Goal: Task Accomplishment & Management: Use online tool/utility

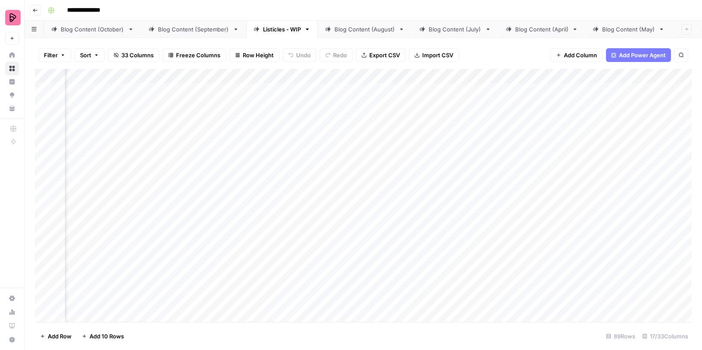
scroll to position [0, 424]
click at [241, 180] on div "Add Column" at bounding box center [363, 196] width 657 height 254
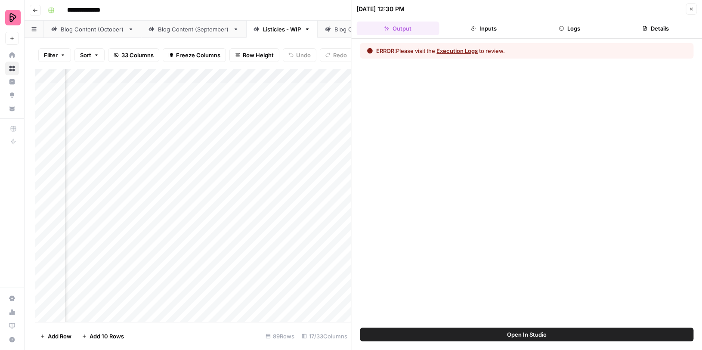
click at [464, 53] on button "Execution Logs" at bounding box center [457, 50] width 41 height 9
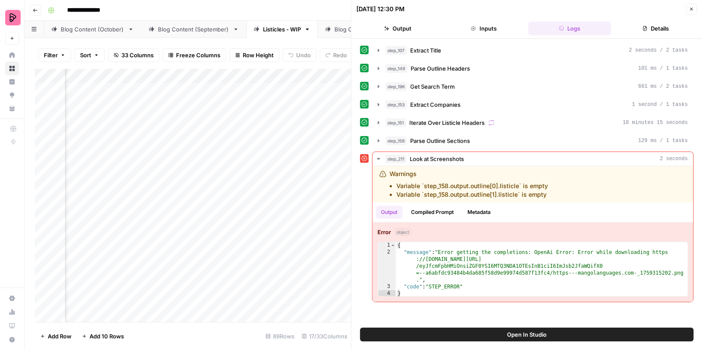
click at [502, 328] on button "Open In Studio" at bounding box center [527, 335] width 334 height 14
click at [251, 180] on div "Add Column" at bounding box center [193, 196] width 316 height 254
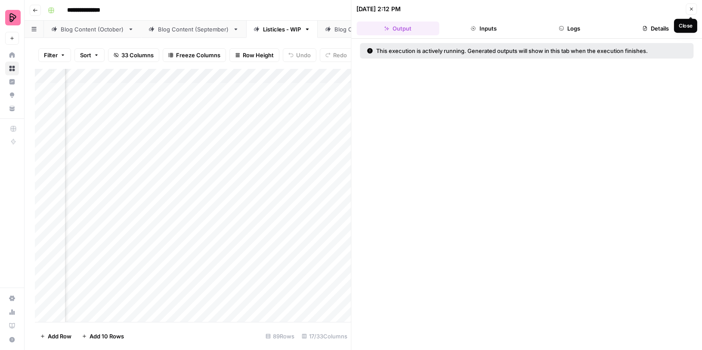
click at [692, 8] on icon "button" at bounding box center [691, 8] width 5 height 5
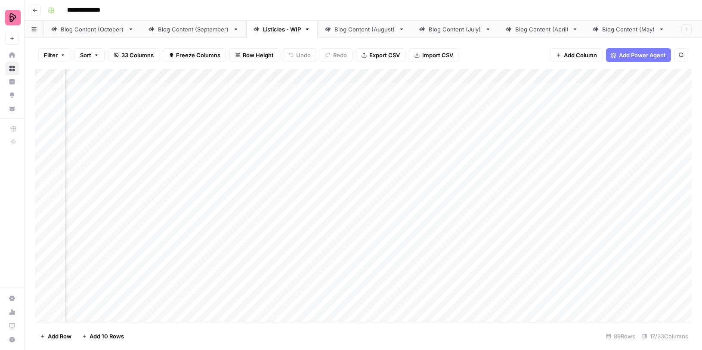
scroll to position [0, 261]
click at [219, 222] on div "Add Column" at bounding box center [363, 196] width 657 height 254
click at [635, 157] on div "Add Column" at bounding box center [363, 196] width 657 height 254
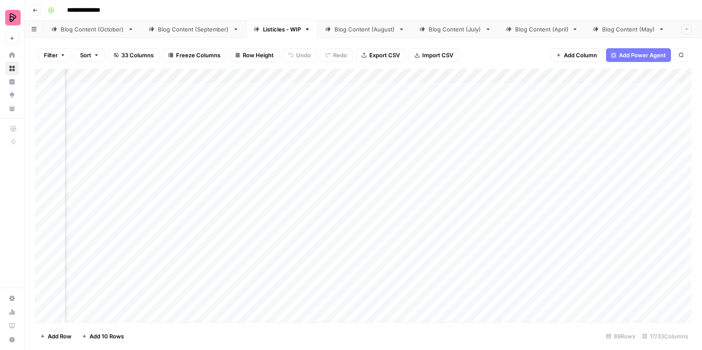
click at [540, 157] on div "Add Column" at bounding box center [363, 196] width 657 height 254
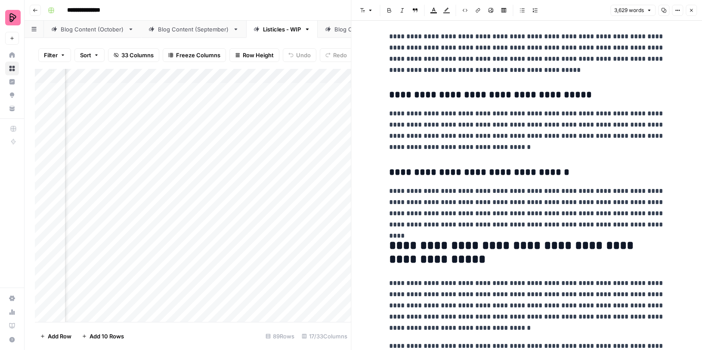
scroll to position [9626, 0]
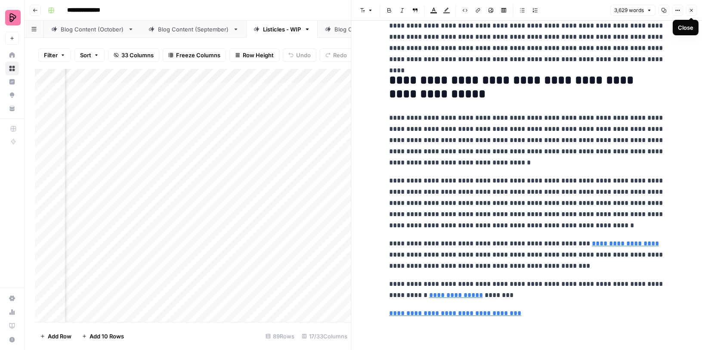
click at [691, 9] on icon "button" at bounding box center [691, 10] width 5 height 5
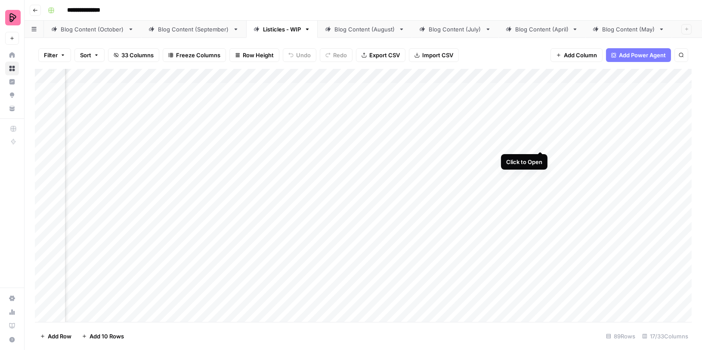
click at [542, 134] on div "Add Column" at bounding box center [363, 196] width 657 height 254
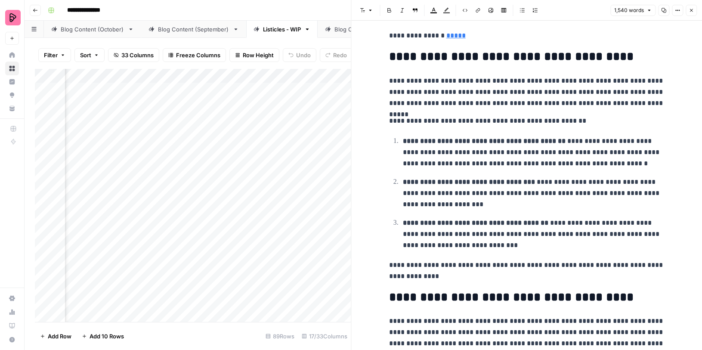
scroll to position [3397, 0]
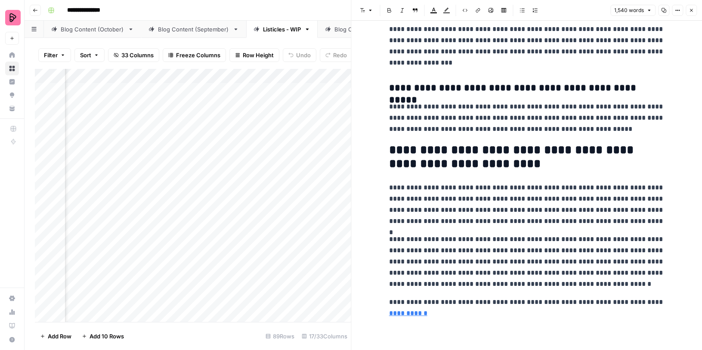
click at [690, 10] on icon "button" at bounding box center [691, 10] width 5 height 5
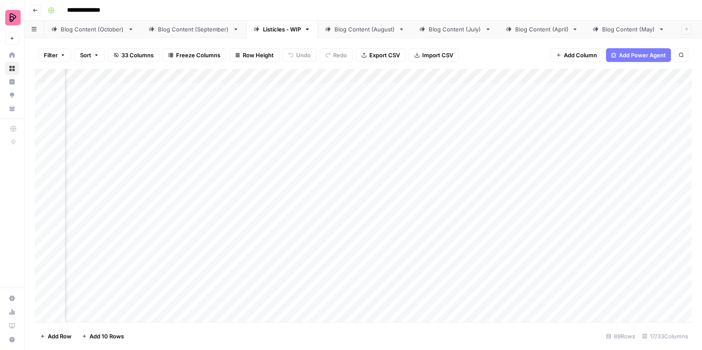
scroll to position [0, 141]
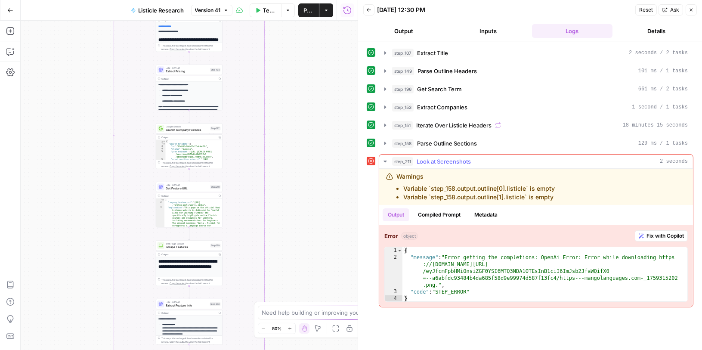
click at [675, 232] on span "Fix with Copilot" at bounding box center [665, 236] width 37 height 8
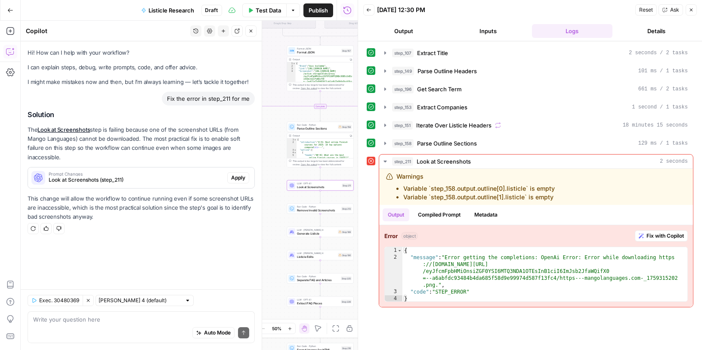
click at [207, 176] on span "Look at Screenshots (step_211)" at bounding box center [136, 180] width 175 height 8
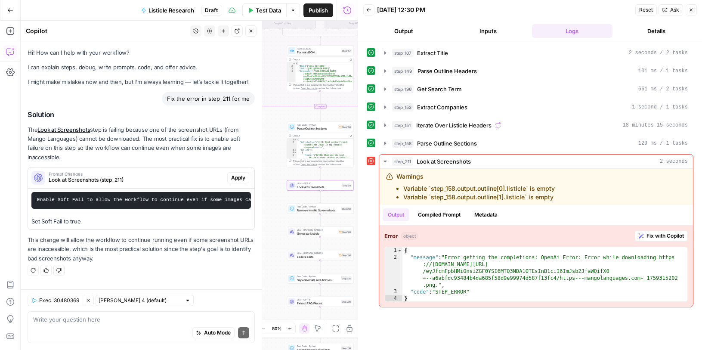
click at [241, 174] on span "Apply" at bounding box center [238, 178] width 14 height 8
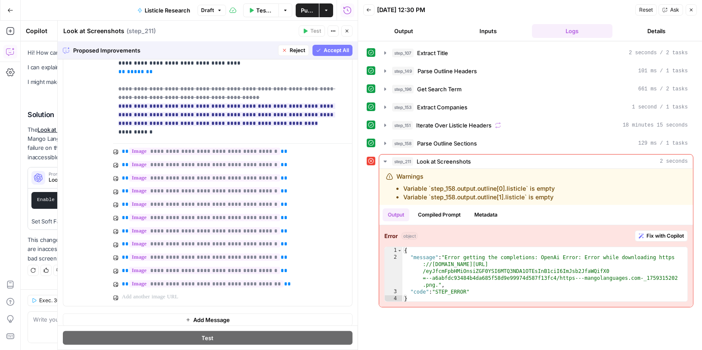
scroll to position [652, 0]
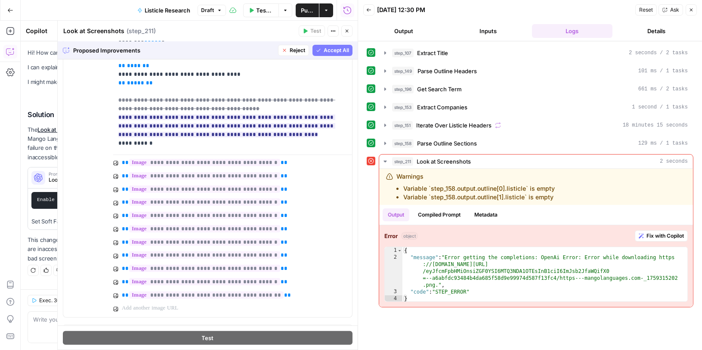
click at [335, 53] on span "Accept All" at bounding box center [336, 50] width 25 height 8
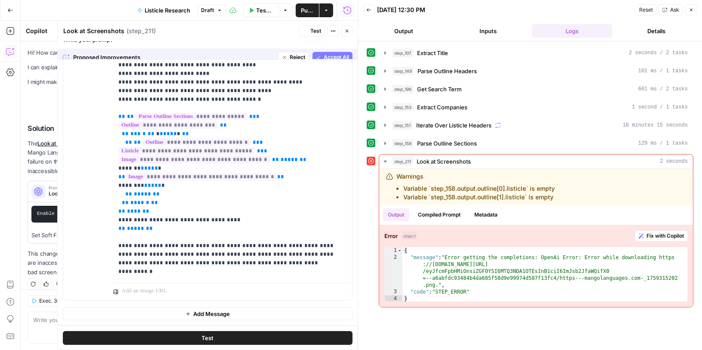
scroll to position [0, 0]
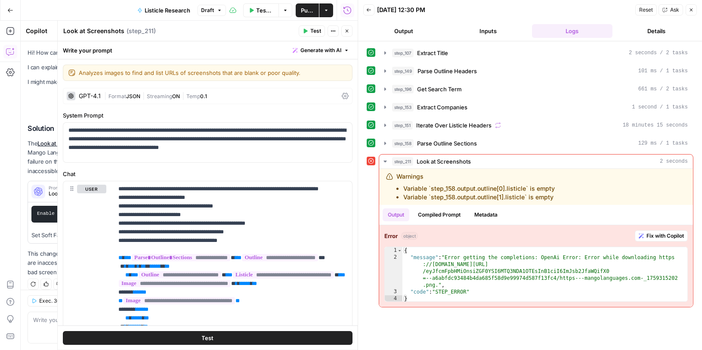
click at [300, 14] on button "Publish" at bounding box center [307, 10] width 23 height 14
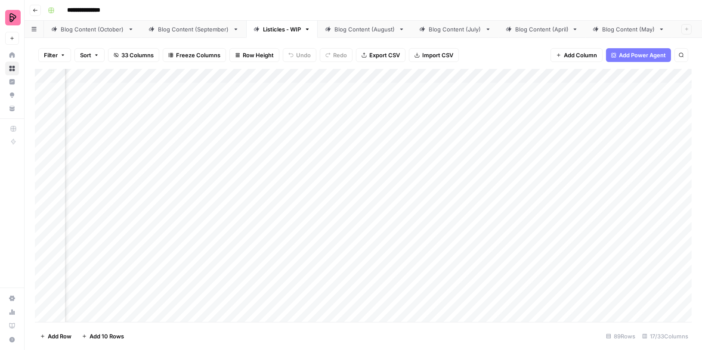
scroll to position [0, 141]
click at [457, 226] on div "Add Column" at bounding box center [363, 196] width 657 height 254
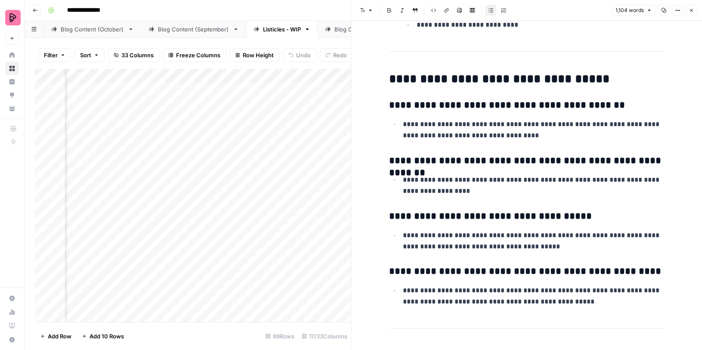
scroll to position [4665, 0]
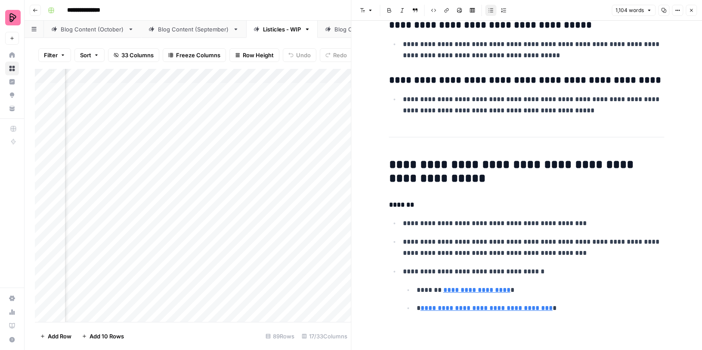
click at [688, 12] on button "Close" at bounding box center [691, 10] width 11 height 11
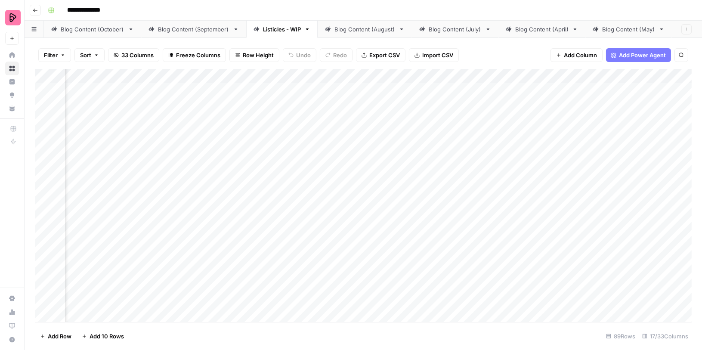
scroll to position [0, 408]
click at [241, 222] on div "Add Column" at bounding box center [363, 196] width 657 height 254
click at [331, 206] on div "Add Column" at bounding box center [363, 196] width 657 height 254
click at [314, 229] on div "Add Column" at bounding box center [363, 196] width 657 height 254
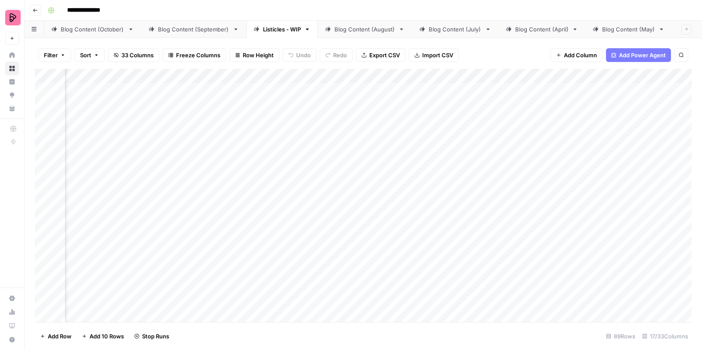
scroll to position [0, 0]
click at [15, 52] on link "Home" at bounding box center [12, 55] width 14 height 14
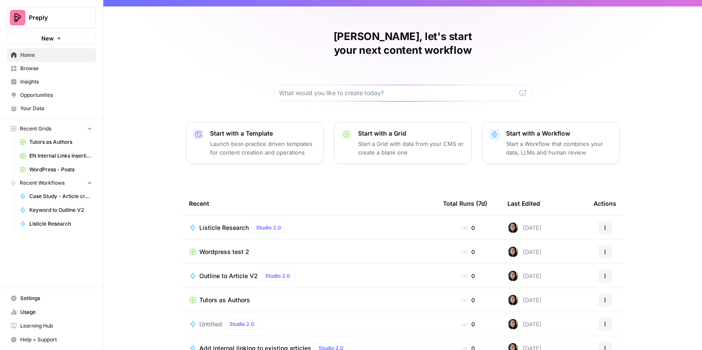
scroll to position [45, 0]
